Goal: Book appointment/travel/reservation

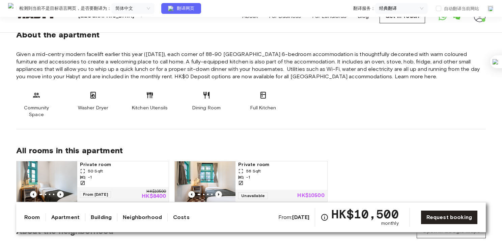
scroll to position [540, 0]
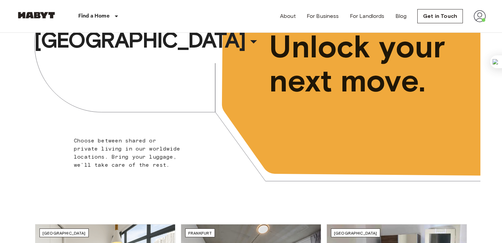
scroll to position [67, 0]
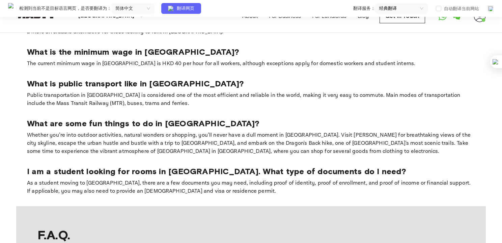
scroll to position [405, 0]
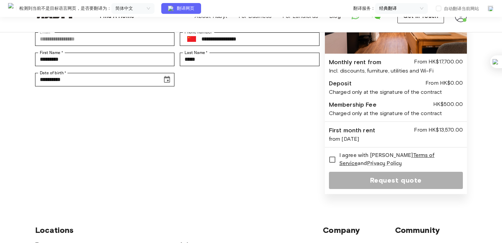
scroll to position [101, 0]
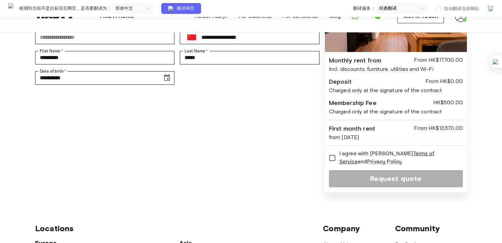
click at [354, 123] on div "▲ ▲ Monthly rent from From HK$17,700.00 Incl. discounts, furniture, utilities a…" at bounding box center [396, 81] width 142 height 221
click at [365, 176] on div "Request quote" at bounding box center [396, 178] width 134 height 17
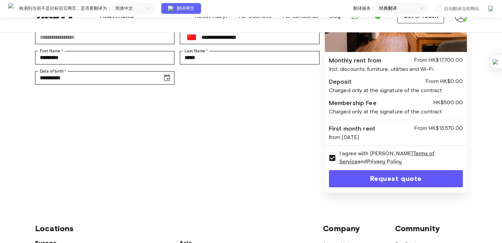
click at [396, 177] on button "Request quote" at bounding box center [396, 178] width 134 height 17
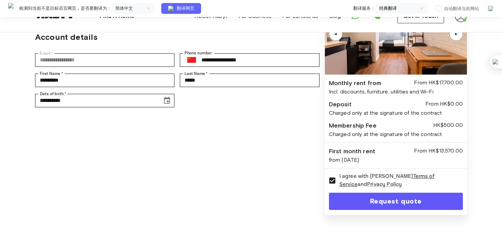
scroll to position [67, 0]
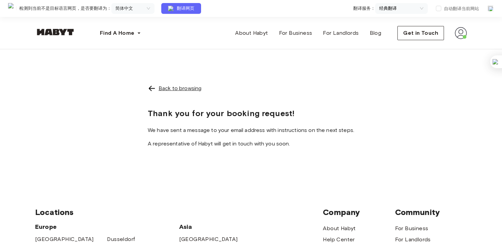
click at [196, 87] on div "Back to browsing" at bounding box center [180, 88] width 43 height 8
